Goal: Check status: Check status

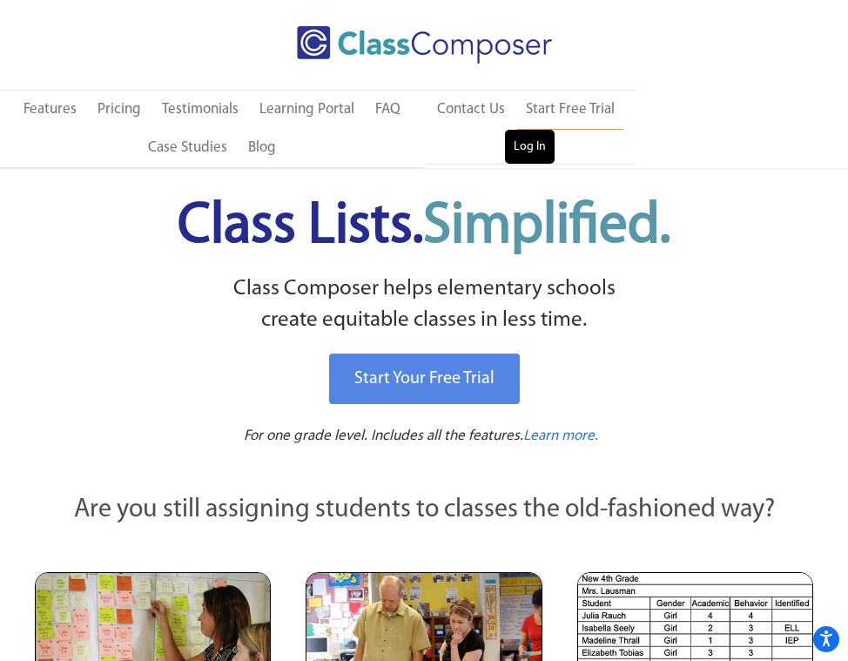
click at [524, 152] on link "Log In" at bounding box center [530, 147] width 50 height 35
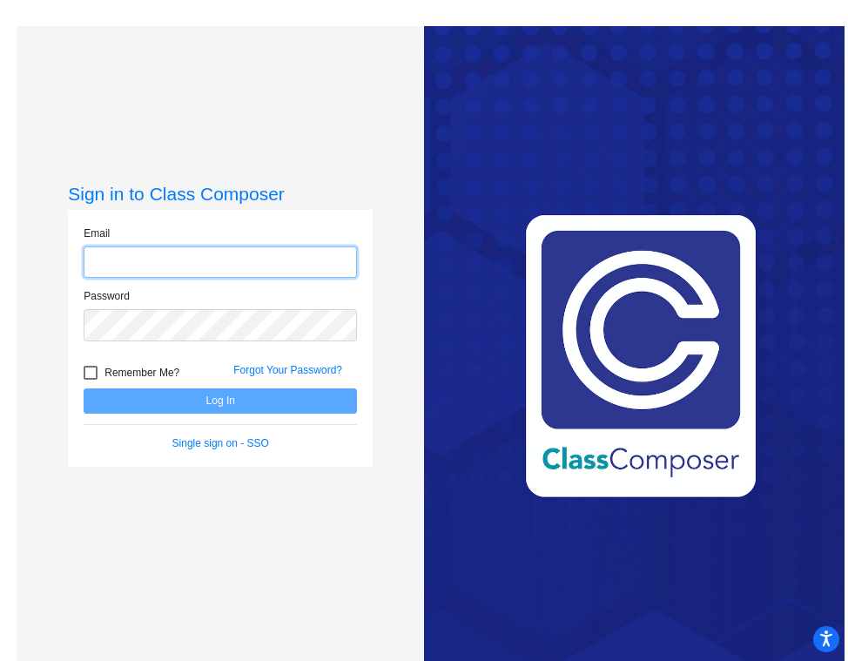
type input "kkruger@jajags.com"
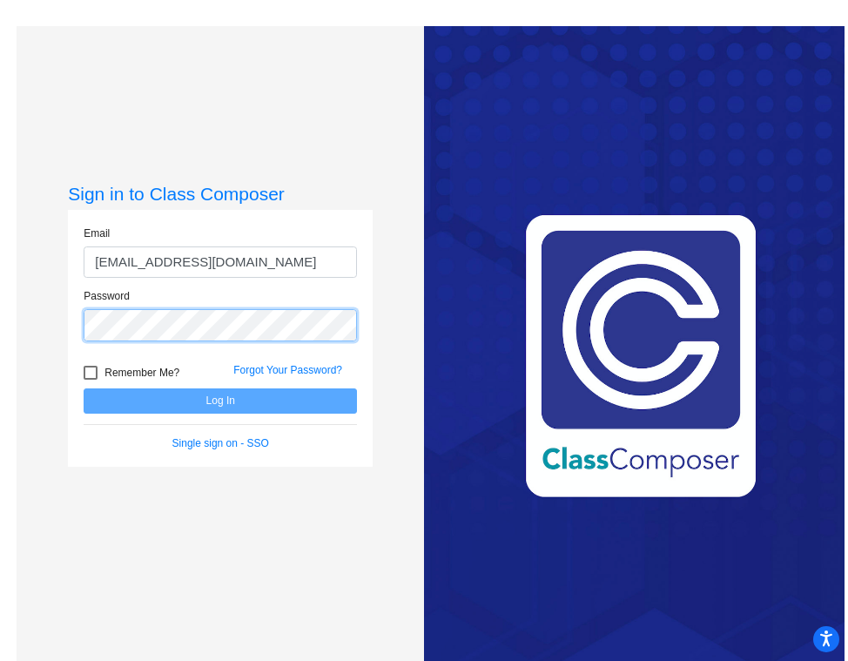
click at [218, 401] on button "Log In" at bounding box center [220, 400] width 273 height 25
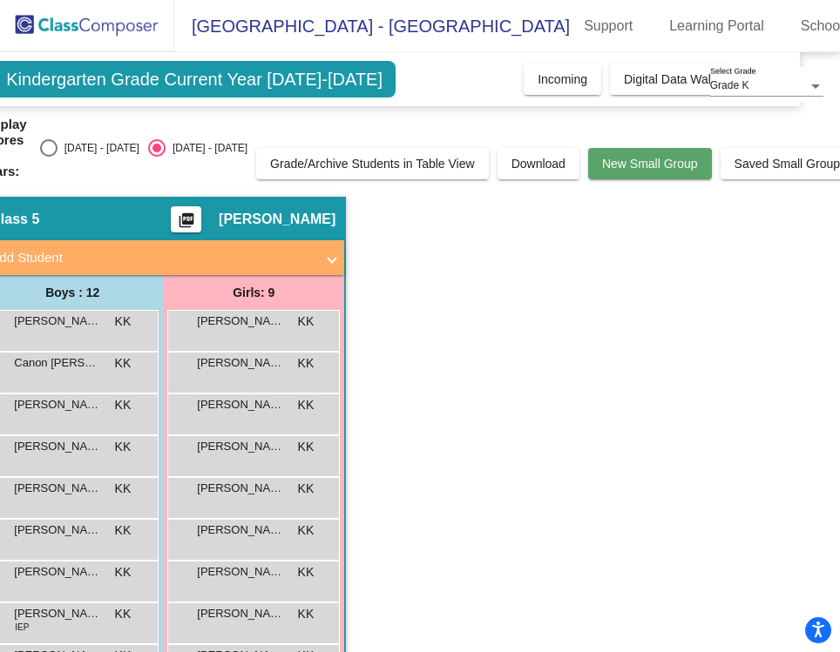
scroll to position [0, 36]
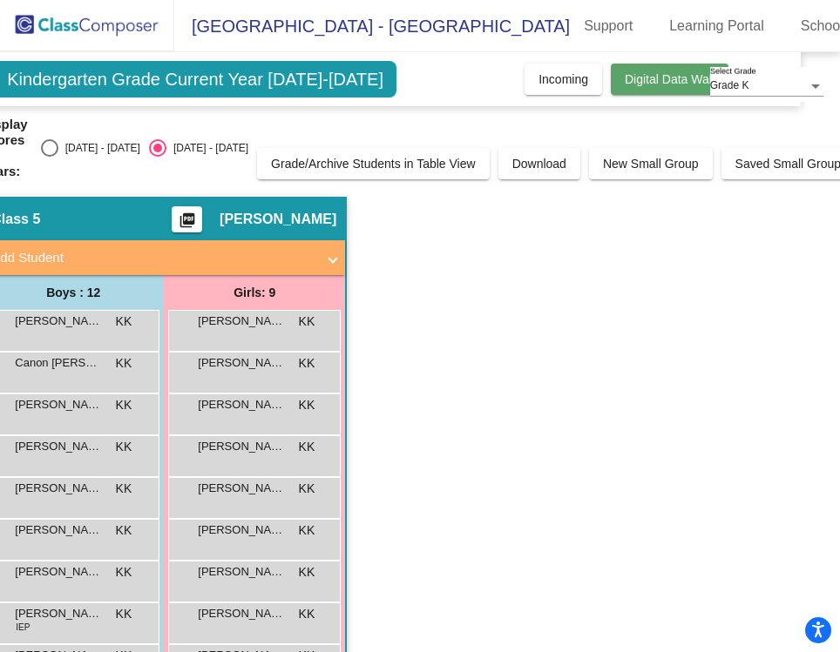
click at [651, 83] on span "Digital Data Wall" at bounding box center [669, 79] width 90 height 14
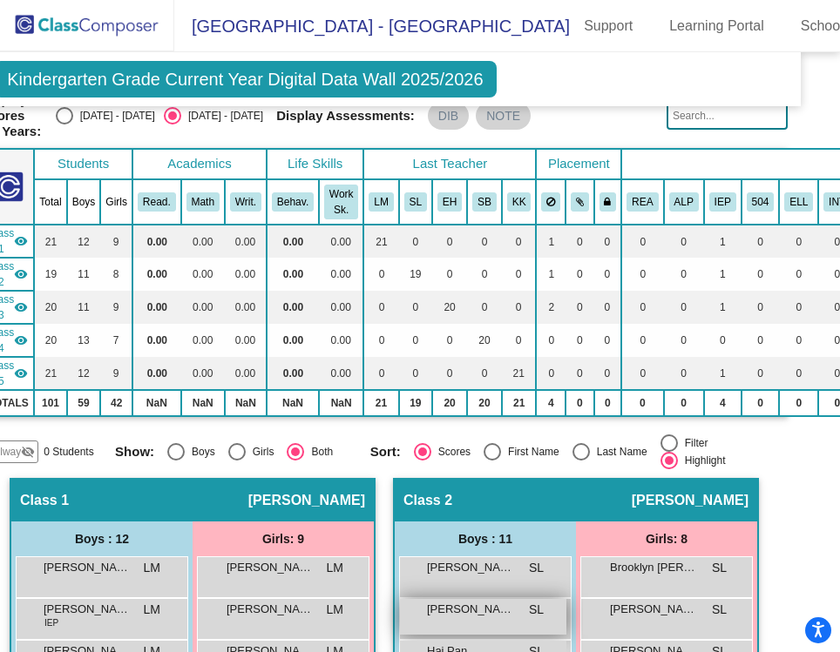
scroll to position [75, 36]
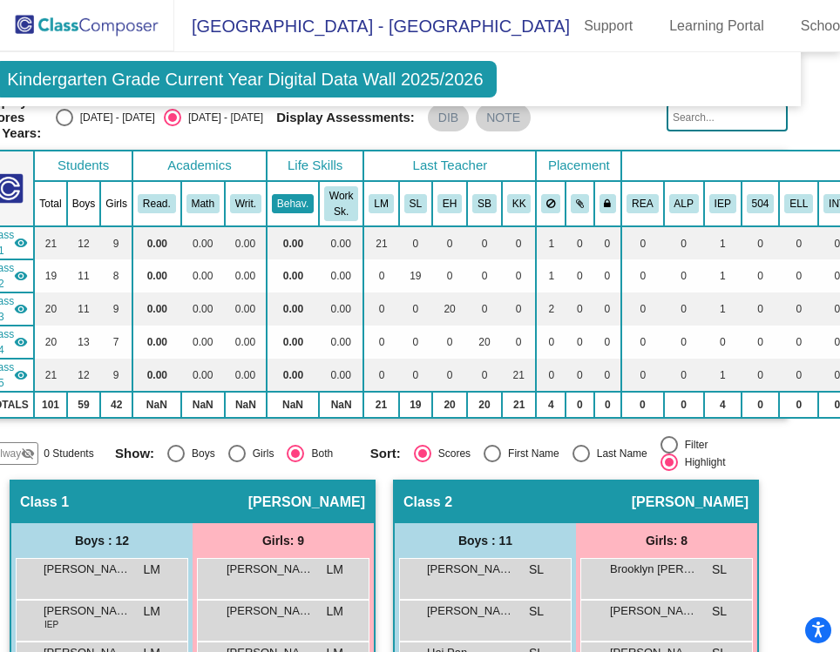
click at [302, 194] on button "Behav." at bounding box center [293, 203] width 42 height 19
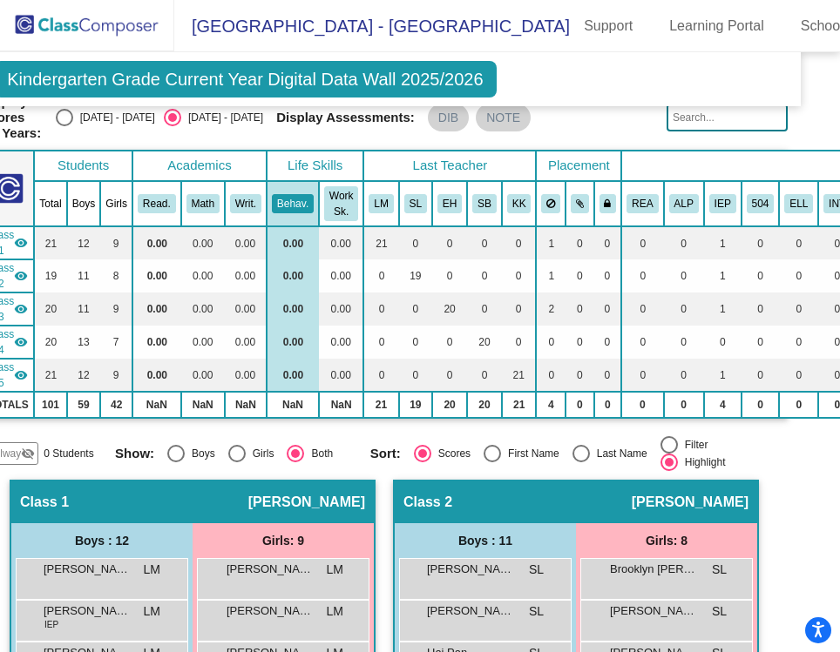
scroll to position [57, 36]
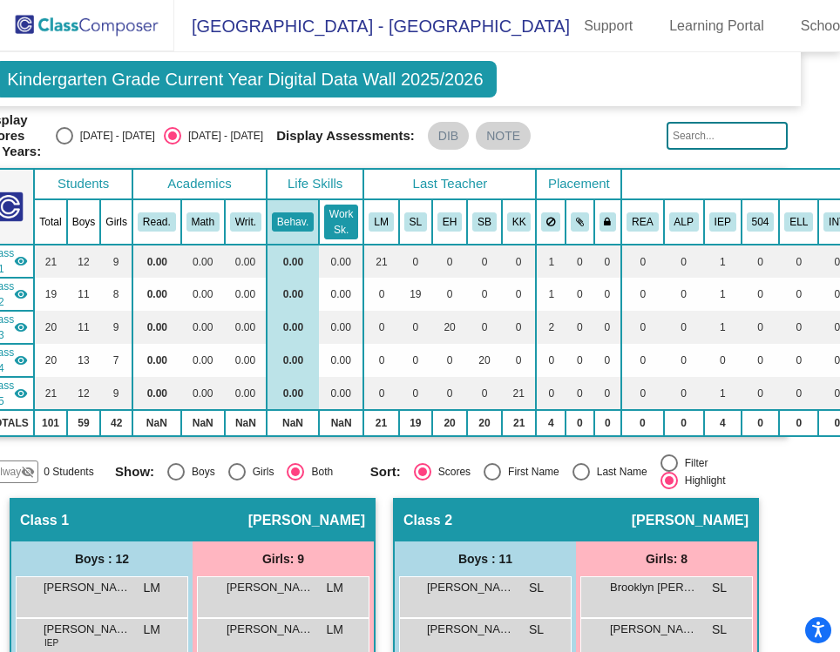
click at [343, 220] on button "Work Sk." at bounding box center [341, 222] width 34 height 35
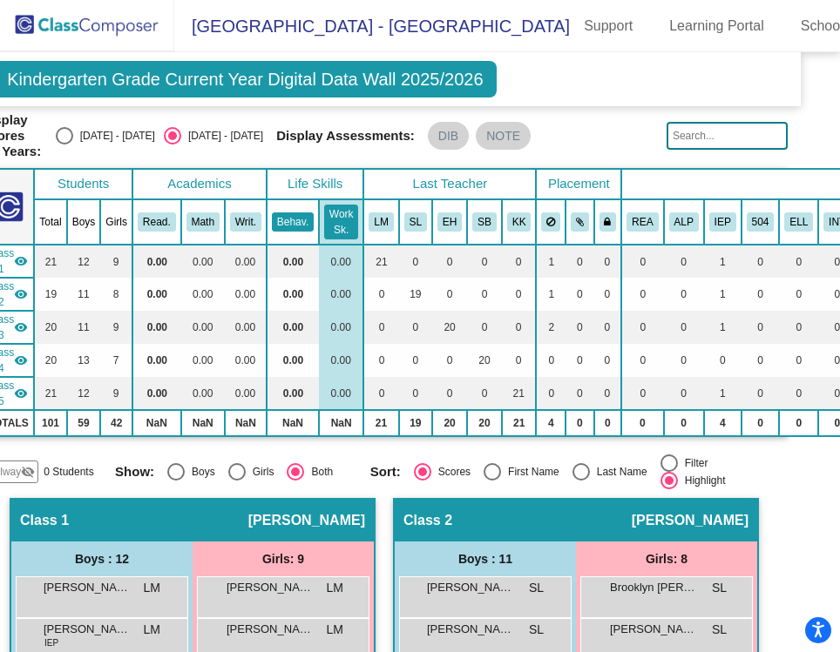
click at [301, 213] on button "Behav." at bounding box center [293, 221] width 42 height 19
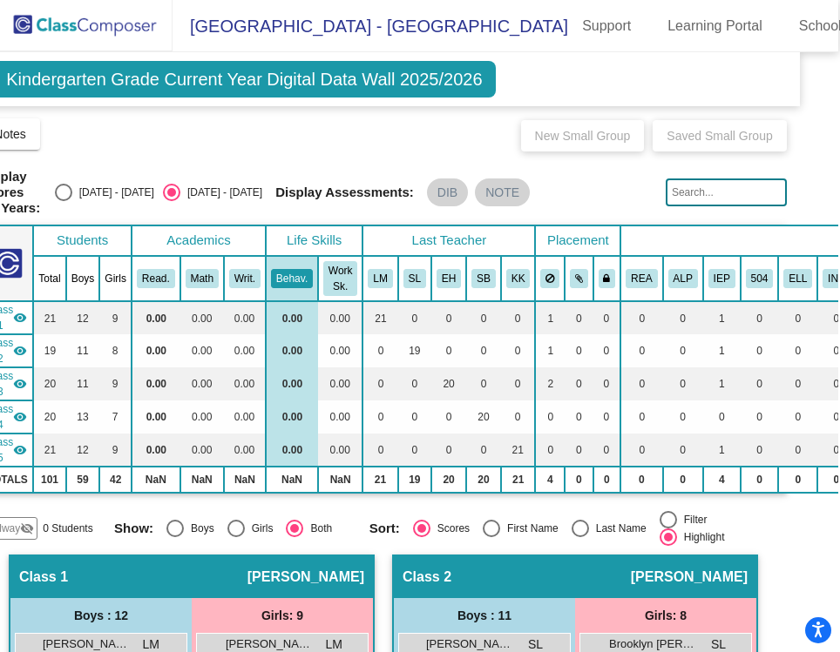
scroll to position [0, 2]
click at [102, 257] on th "Girls" at bounding box center [115, 278] width 32 height 45
click at [149, 269] on button "Read." at bounding box center [156, 278] width 38 height 19
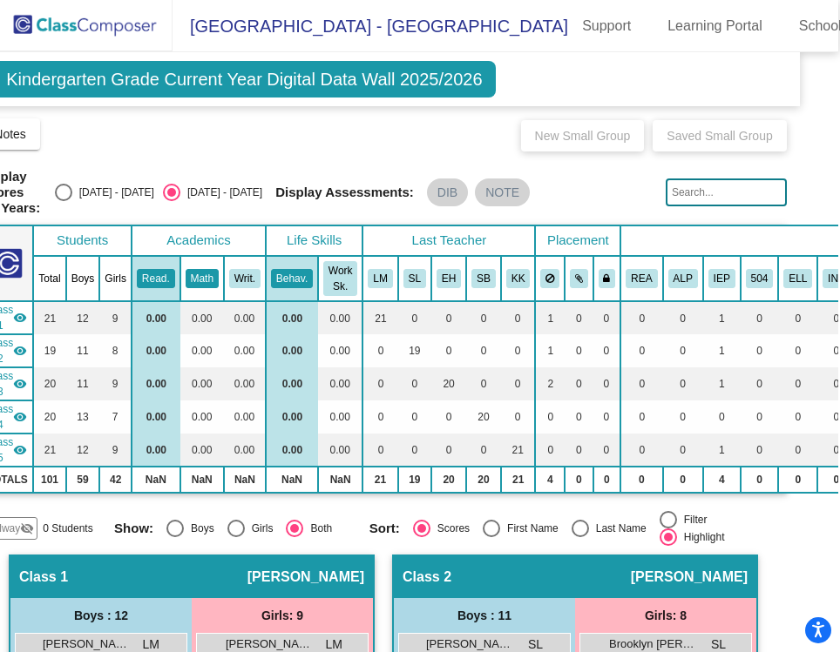
click at [213, 269] on button "Math" at bounding box center [201, 278] width 33 height 19
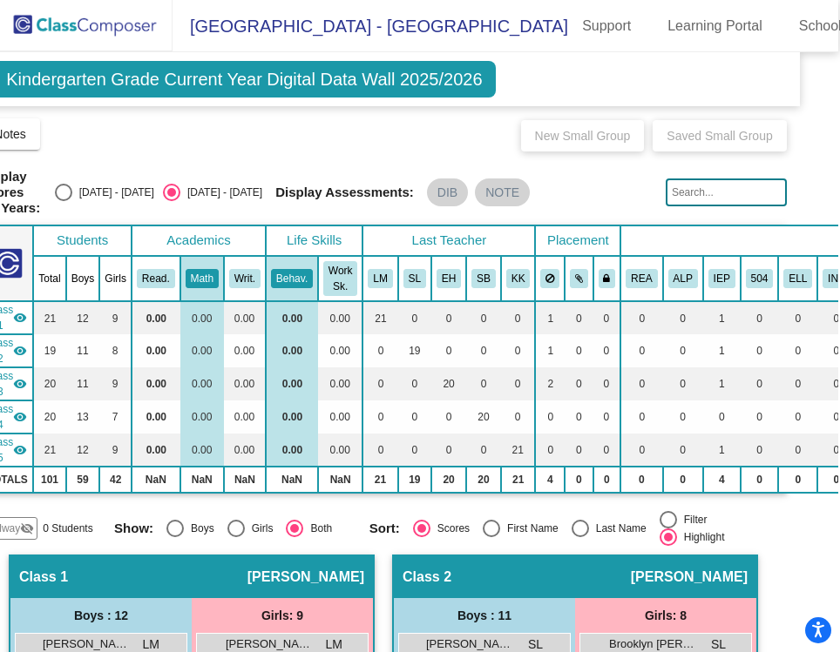
scroll to position [0, 35]
click at [72, 187] on div "Select an option" at bounding box center [63, 192] width 17 height 17
click at [64, 201] on input "2024 - 2025" at bounding box center [63, 201] width 1 height 1
radio input "true"
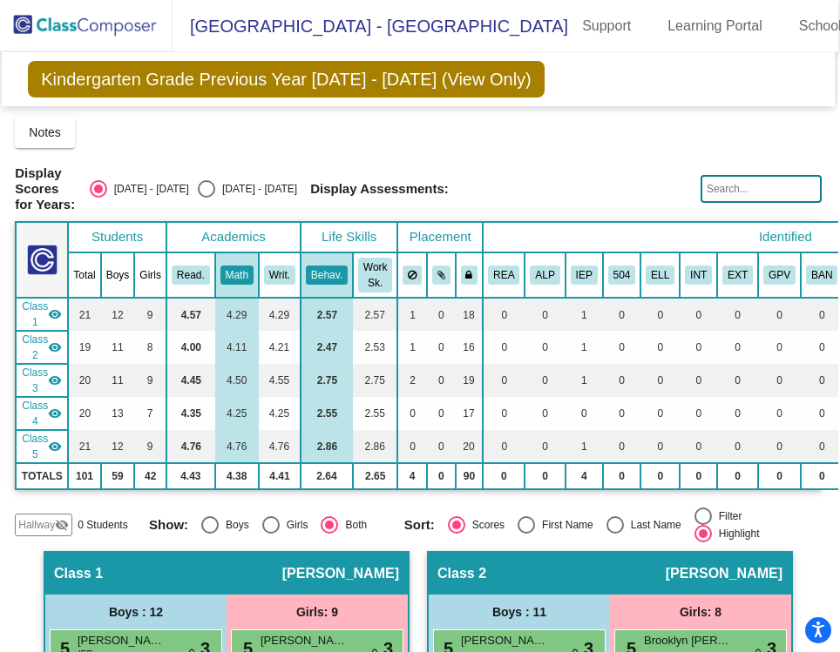
scroll to position [0, 0]
click at [293, 82] on span "Kindergarten Grade Previous Year 2024 - 2025 (View Only)" at bounding box center [286, 79] width 516 height 37
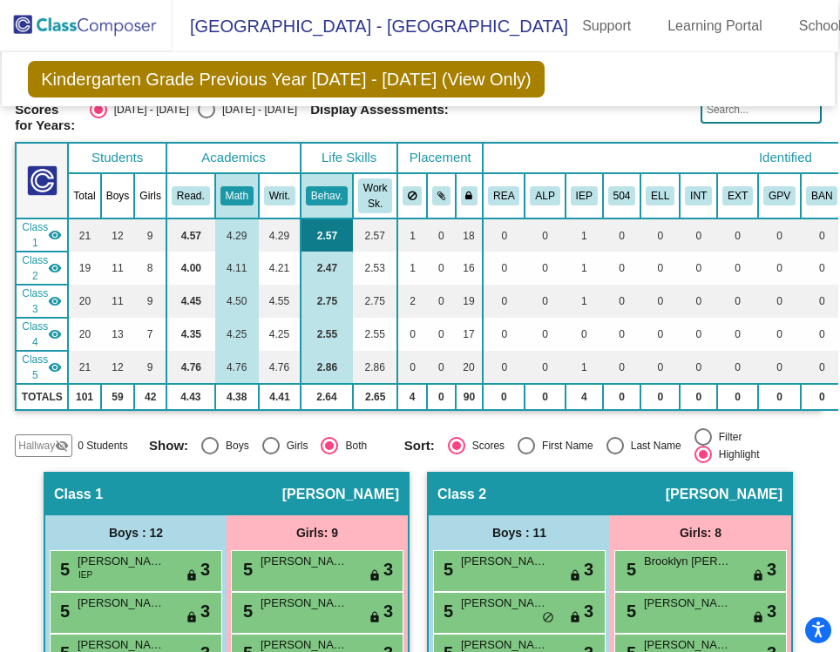
scroll to position [79, 1]
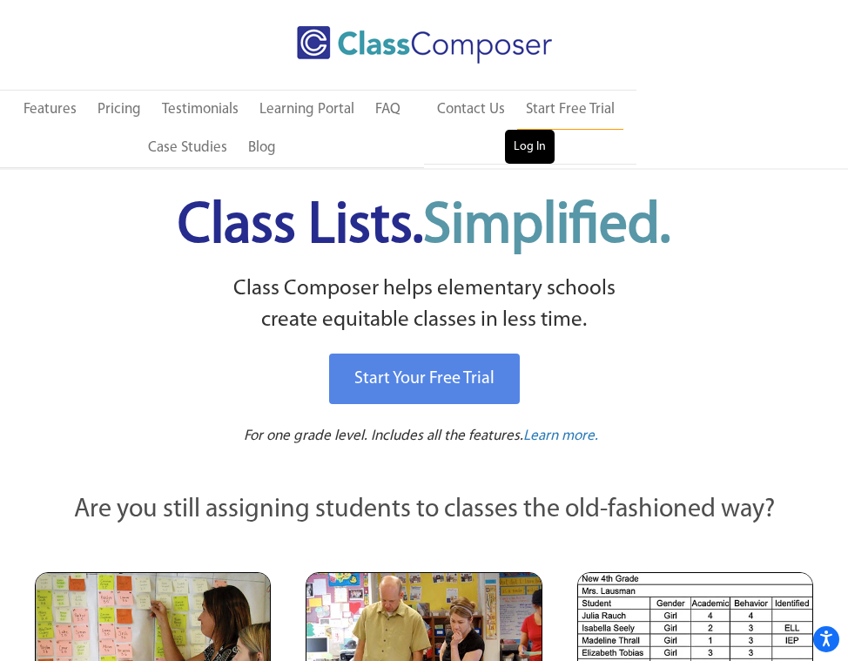
click at [527, 140] on link "Log In" at bounding box center [530, 147] width 50 height 35
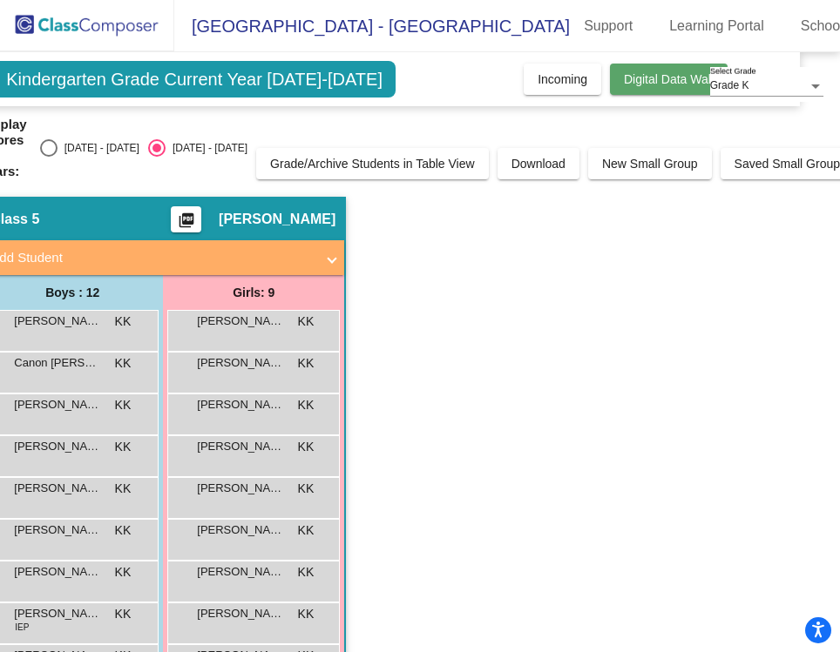
scroll to position [0, 36]
click at [668, 85] on span "Digital Data Wall" at bounding box center [669, 79] width 90 height 14
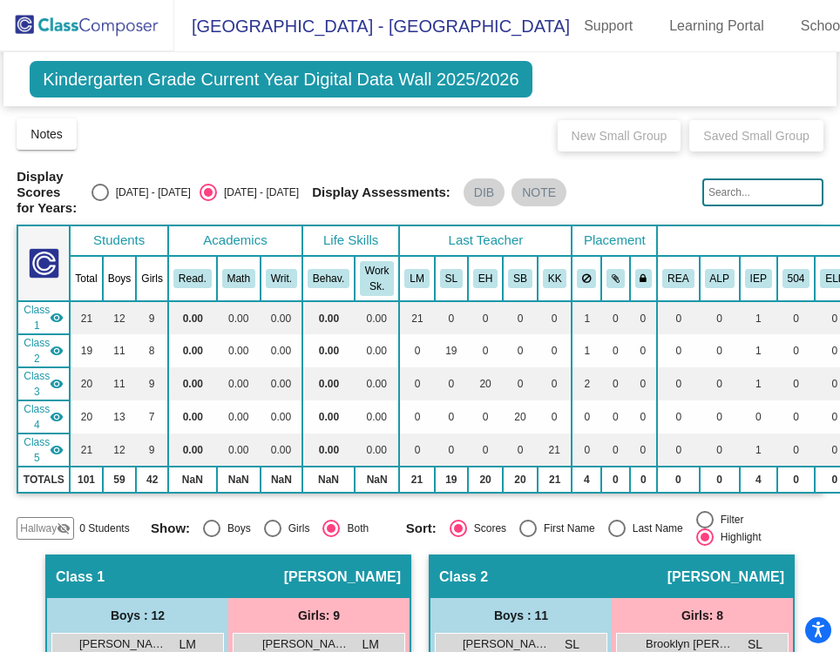
scroll to position [0, 0]
